Goal: Entertainment & Leisure: Consume media (video, audio)

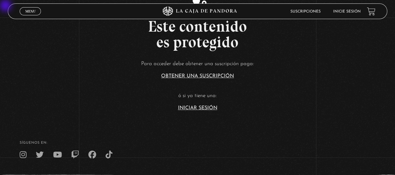
scroll to position [115, 0]
click at [213, 107] on link "Iniciar Sesión" at bounding box center [197, 107] width 39 height 5
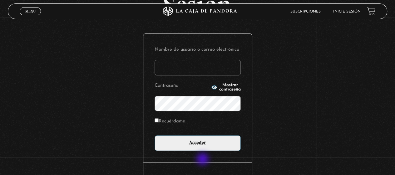
scroll to position [56, 0]
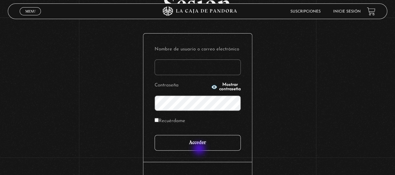
type input "natycute@gmail.com"
click at [200, 149] on input "Acceder" at bounding box center [198, 143] width 86 height 16
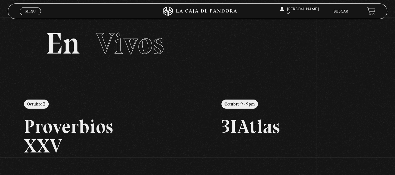
scroll to position [4, 0]
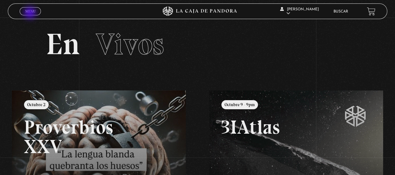
click at [31, 13] on link "Menu Cerrar" at bounding box center [30, 11] width 21 height 8
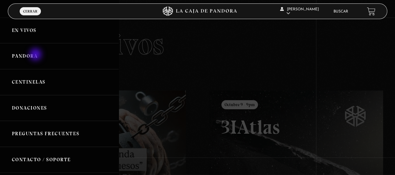
click at [36, 55] on link "Pandora" at bounding box center [59, 56] width 119 height 26
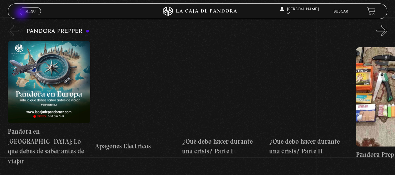
scroll to position [1502, 0]
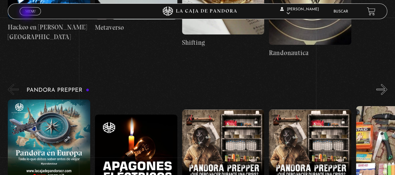
click at [27, 13] on span "Menu" at bounding box center [30, 11] width 10 height 4
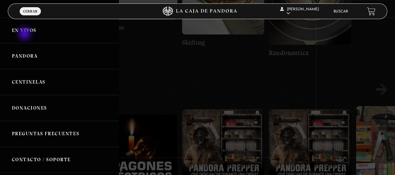
click at [25, 34] on link "En vivos" at bounding box center [59, 31] width 119 height 26
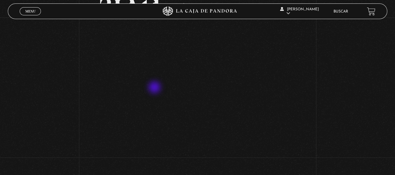
scroll to position [53, 0]
